Goal: Check status

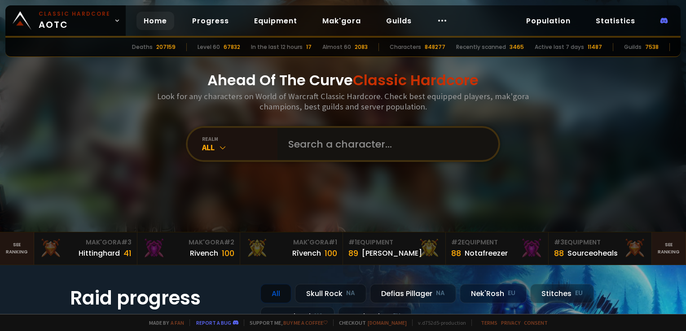
click at [331, 140] on input "text" at bounding box center [385, 144] width 205 height 32
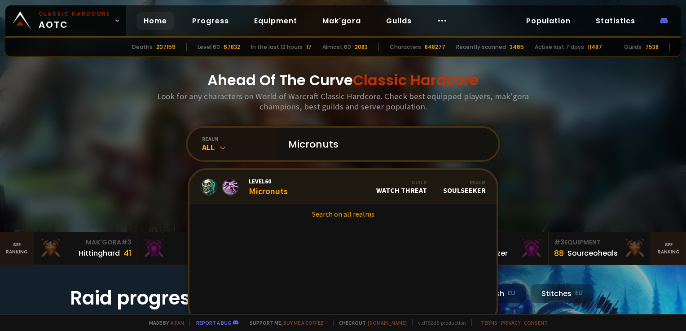
type input "Micronuts"
click at [288, 184] on link "Level 60 Micronuts Guild Watch Threat Realm Soulseeker" at bounding box center [343, 187] width 307 height 34
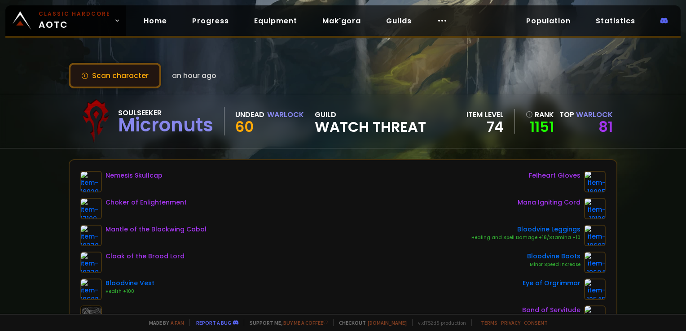
click at [96, 81] on button "Scan character" at bounding box center [115, 76] width 93 height 26
click at [125, 76] on button "Scan character" at bounding box center [115, 76] width 93 height 26
click at [585, 56] on div "Scan character an hour ago Soulseeker Micronuts Undead Warlock 60 guild Watch T…" at bounding box center [343, 157] width 686 height 314
